Goal: Check status

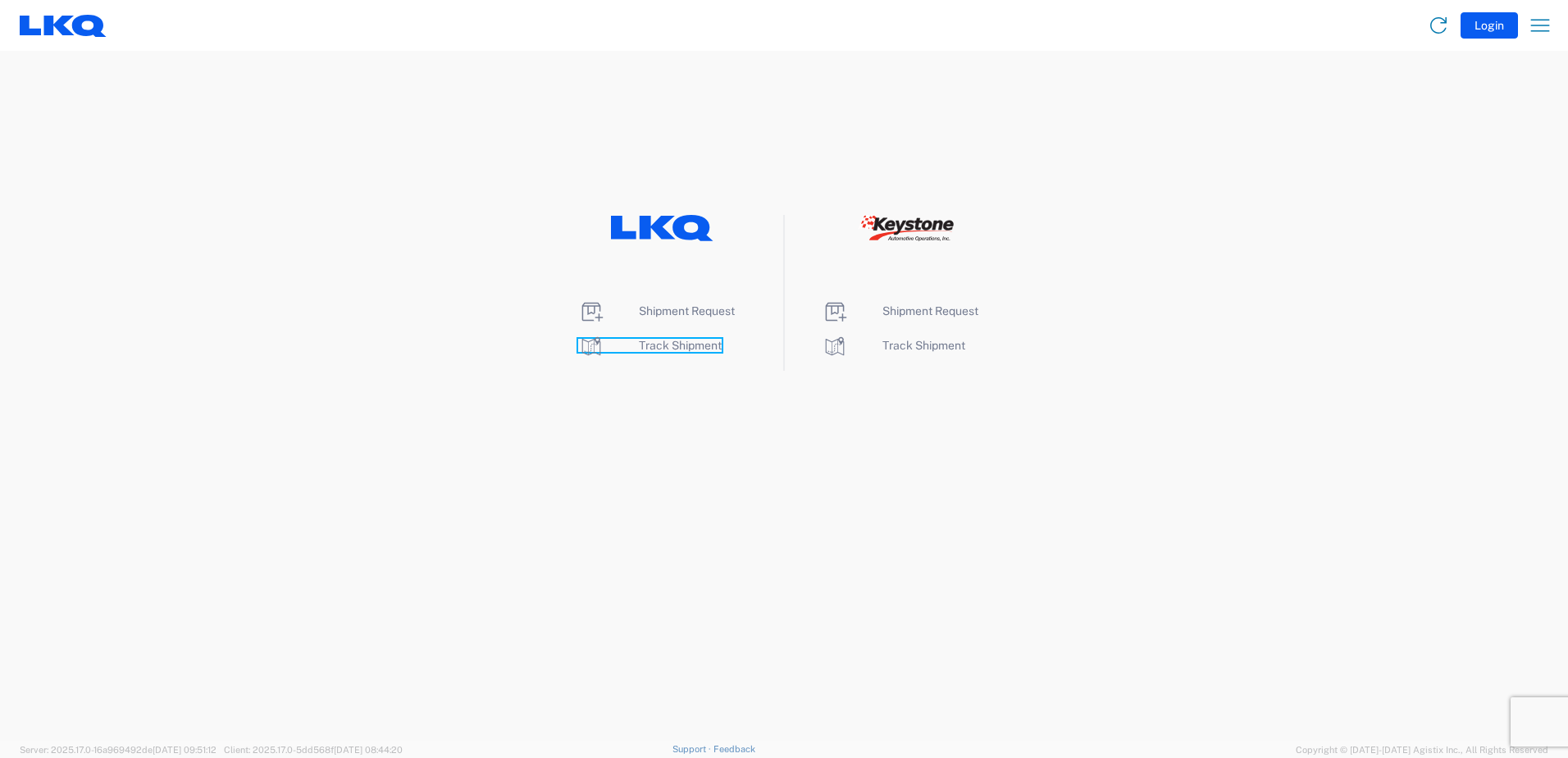
click at [681, 346] on span "Track Shipment" at bounding box center [681, 345] width 83 height 13
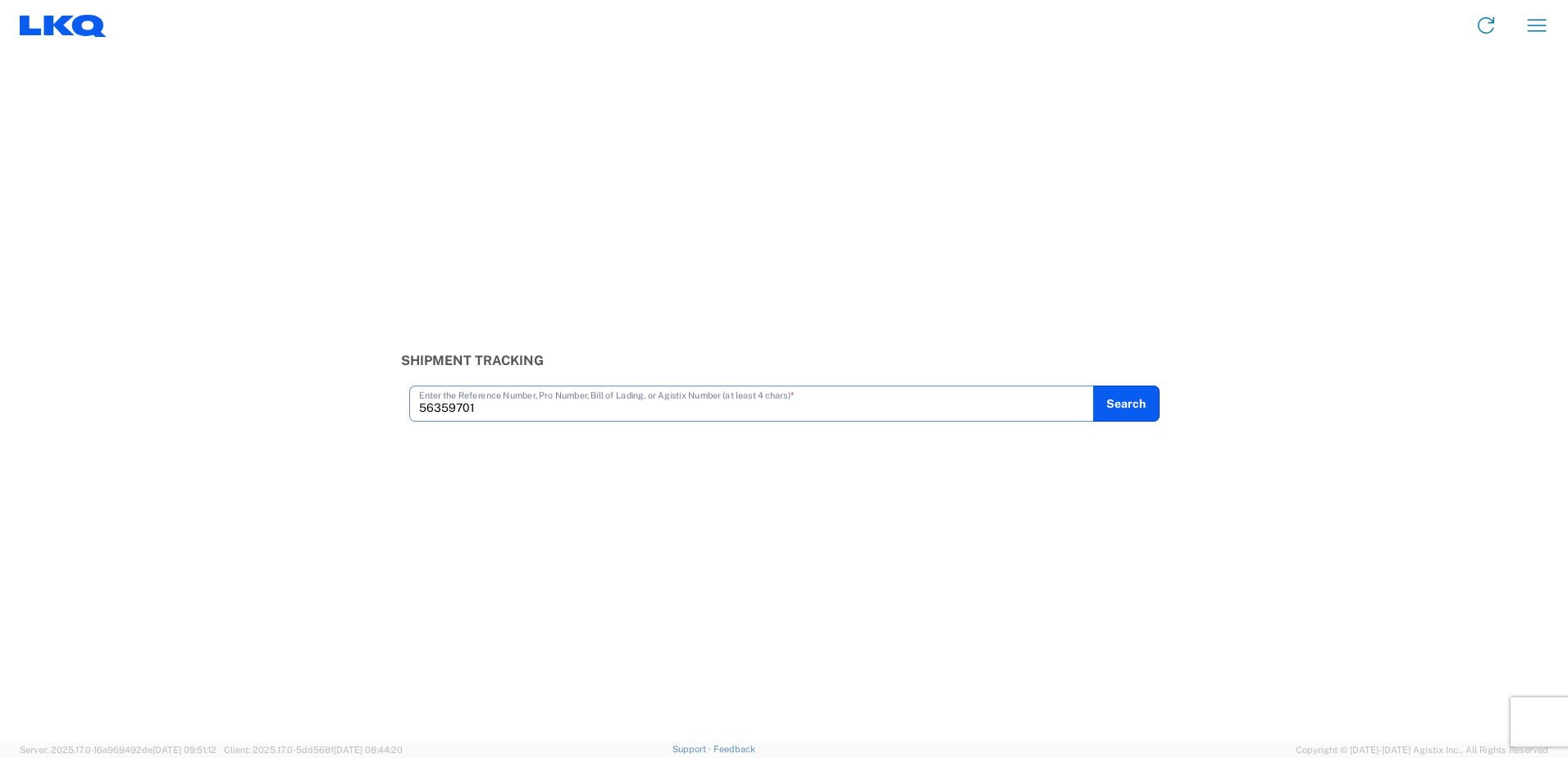
type input "56359701"
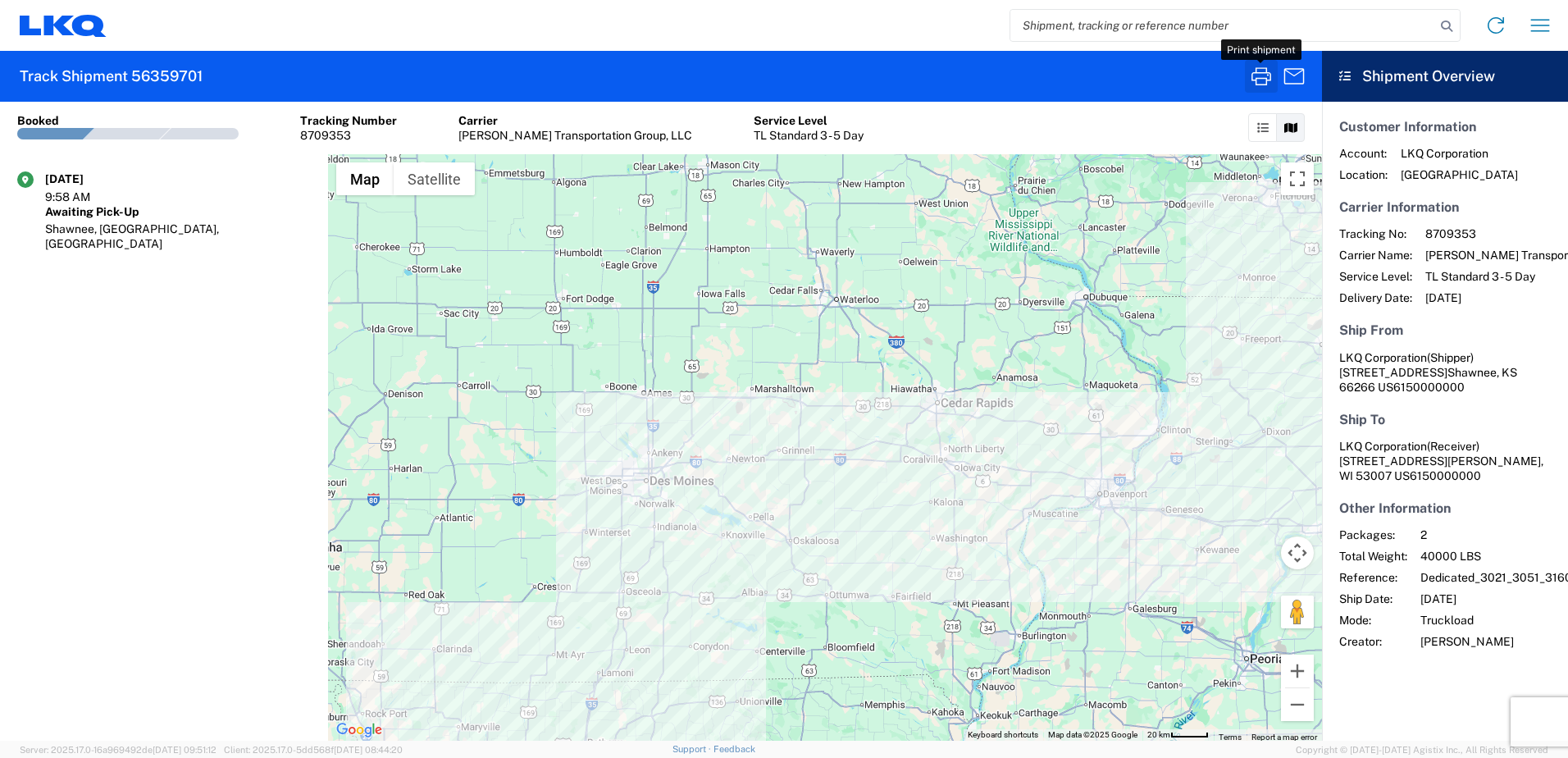
click at [1263, 70] on icon "button" at bounding box center [1261, 76] width 26 height 26
